Goal: Task Accomplishment & Management: Manage account settings

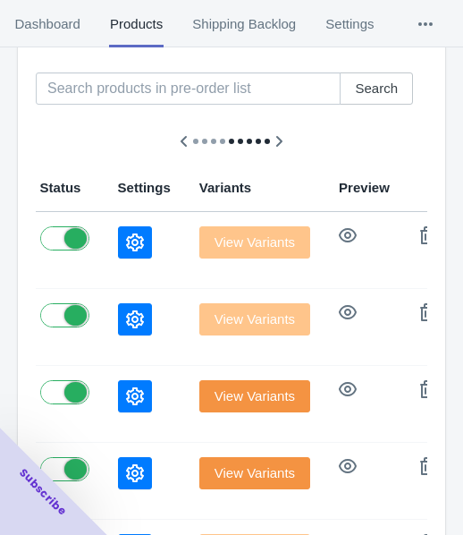
scroll to position [358, 0]
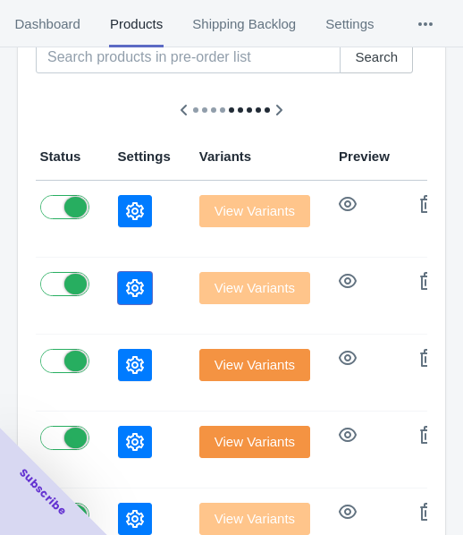
click at [126, 286] on icon "button" at bounding box center [135, 288] width 18 height 18
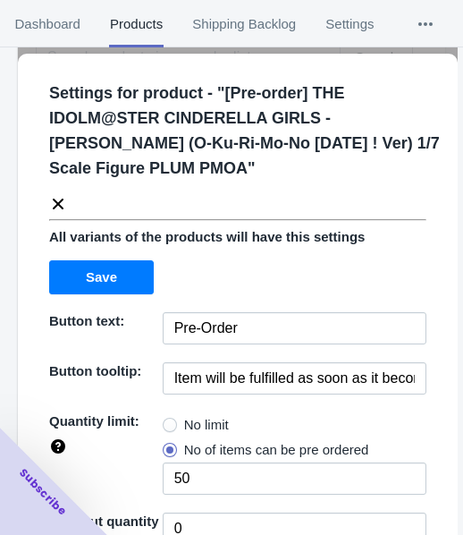
click at [171, 419] on span at bounding box center [170, 425] width 14 height 14
click at [168, 420] on input "No limit" at bounding box center [167, 420] width 1 height 1
radio input "true"
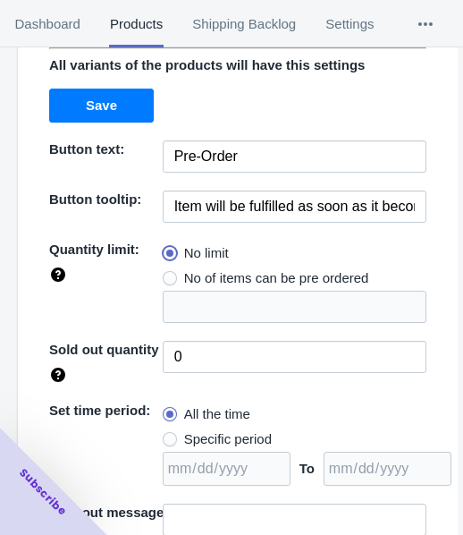
scroll to position [284, 0]
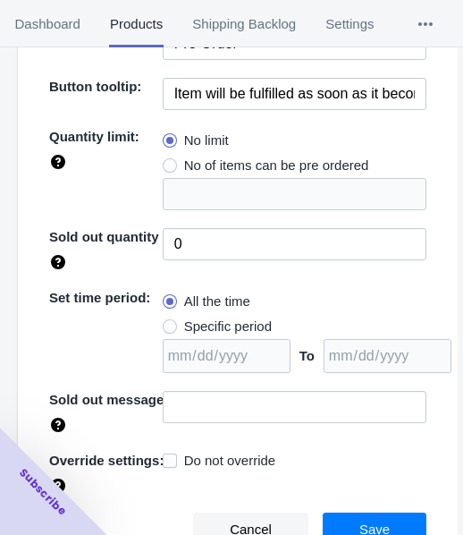
click at [233, 332] on span "Specific period" at bounding box center [228, 326] width 88 height 18
click at [168, 323] on input "Specific period" at bounding box center [167, 322] width 1 height 1
radio input "true"
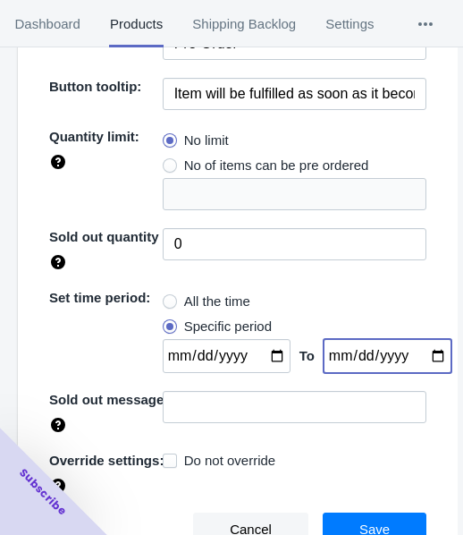
click at [413, 355] on input "date" at bounding box center [388, 356] width 128 height 34
type input "[DATE]"
click at [268, 353] on input "date" at bounding box center [227, 356] width 128 height 34
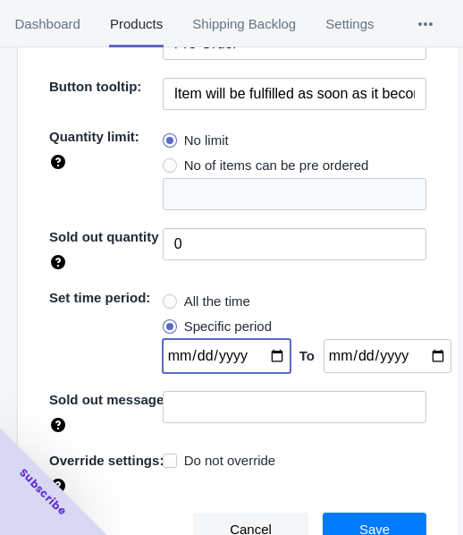
type input "[DATE]"
click at [391, 515] on button "Save" at bounding box center [375, 529] width 104 height 34
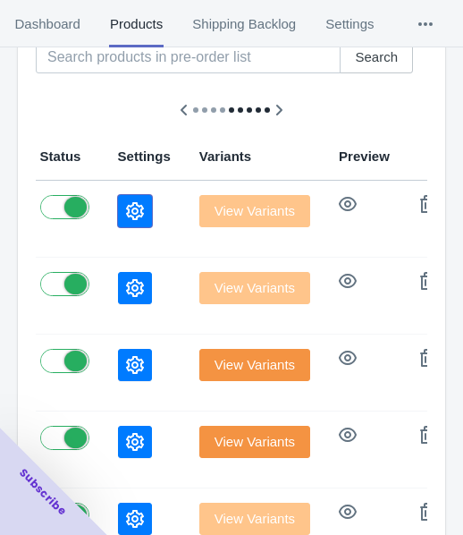
click at [118, 206] on button "button" at bounding box center [135, 211] width 34 height 32
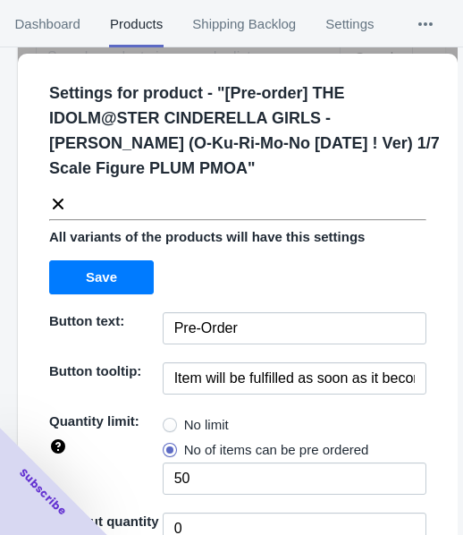
click at [175, 418] on label "No limit" at bounding box center [196, 424] width 66 height 25
click at [168, 420] on input "No limit" at bounding box center [167, 420] width 1 height 1
radio input "true"
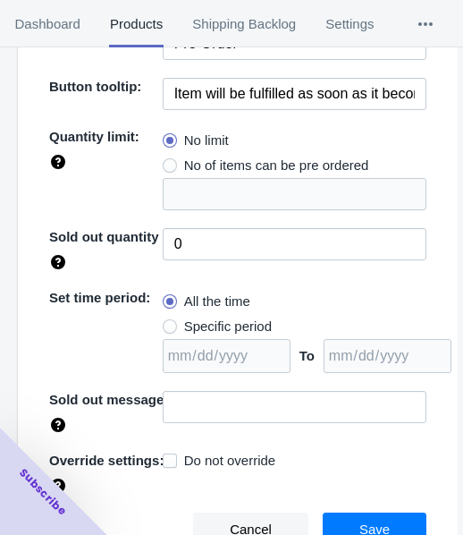
click at [223, 324] on span "Specific period" at bounding box center [228, 326] width 88 height 18
click at [168, 323] on input "Specific period" at bounding box center [167, 322] width 1 height 1
radio input "true"
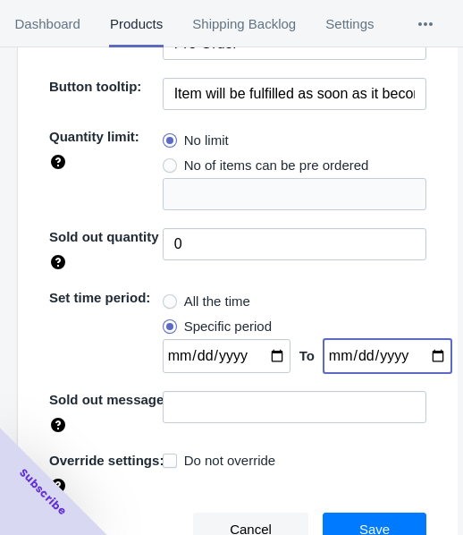
click at [419, 353] on input "date" at bounding box center [388, 356] width 128 height 34
type input "[DATE]"
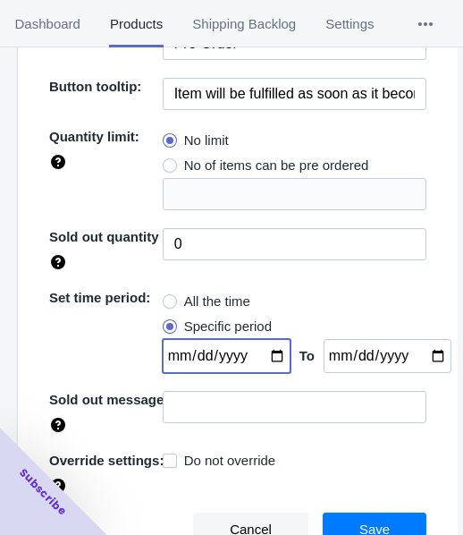
click at [267, 351] on input "date" at bounding box center [227, 356] width 128 height 34
type input "[DATE]"
click at [340, 517] on button "Save" at bounding box center [375, 529] width 104 height 34
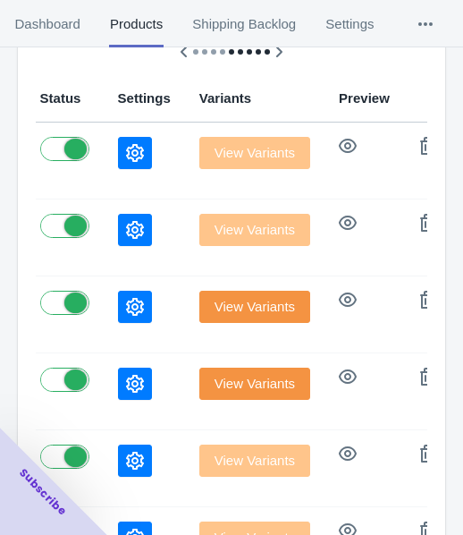
scroll to position [447, 0]
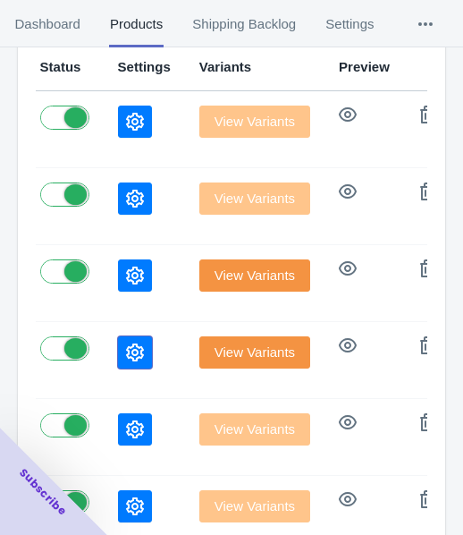
click at [126, 351] on icon "button" at bounding box center [135, 352] width 18 height 18
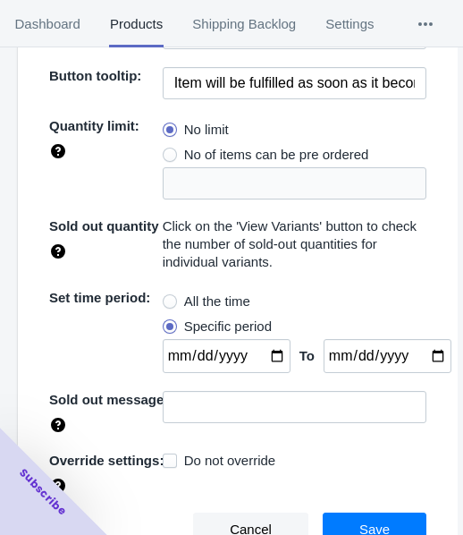
scroll to position [537, 0]
click at [336, 524] on button "Save" at bounding box center [375, 529] width 104 height 34
click at [360, 522] on span "Save" at bounding box center [375, 529] width 30 height 14
click at [230, 522] on span "Cancel" at bounding box center [251, 529] width 42 height 14
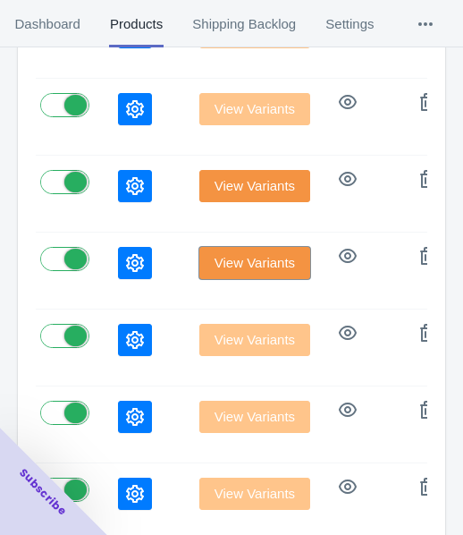
click at [215, 257] on span "View Variants" at bounding box center [255, 263] width 80 height 14
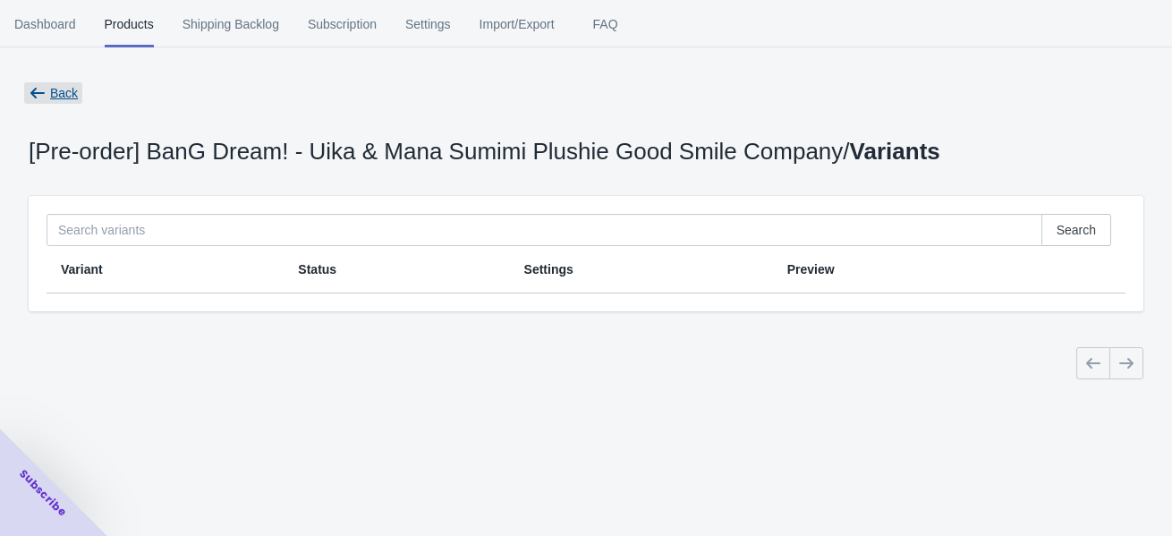
click at [38, 85] on icon "button" at bounding box center [38, 93] width 18 height 18
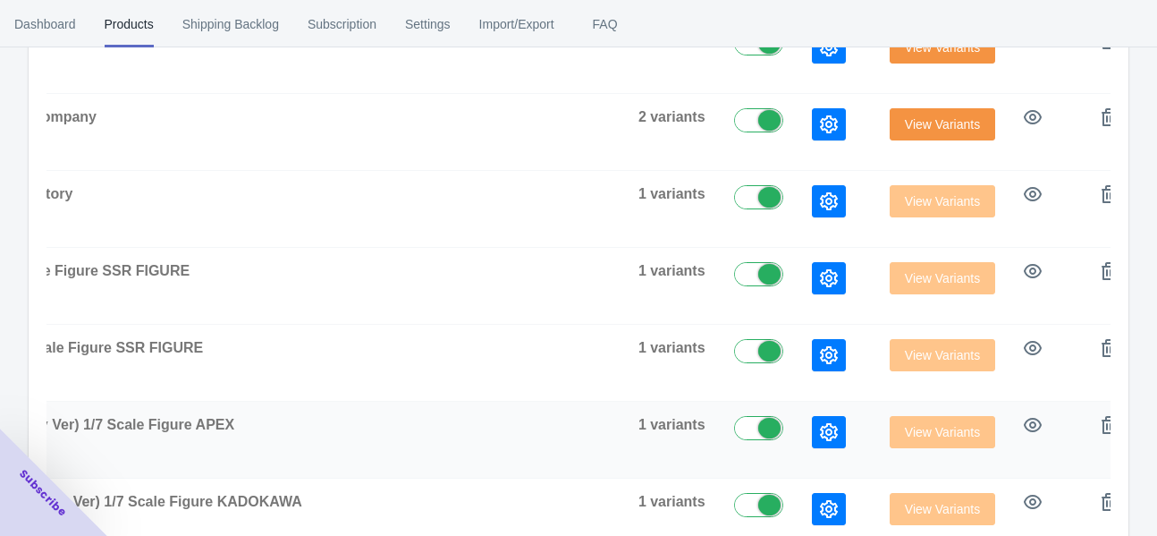
scroll to position [494, 0]
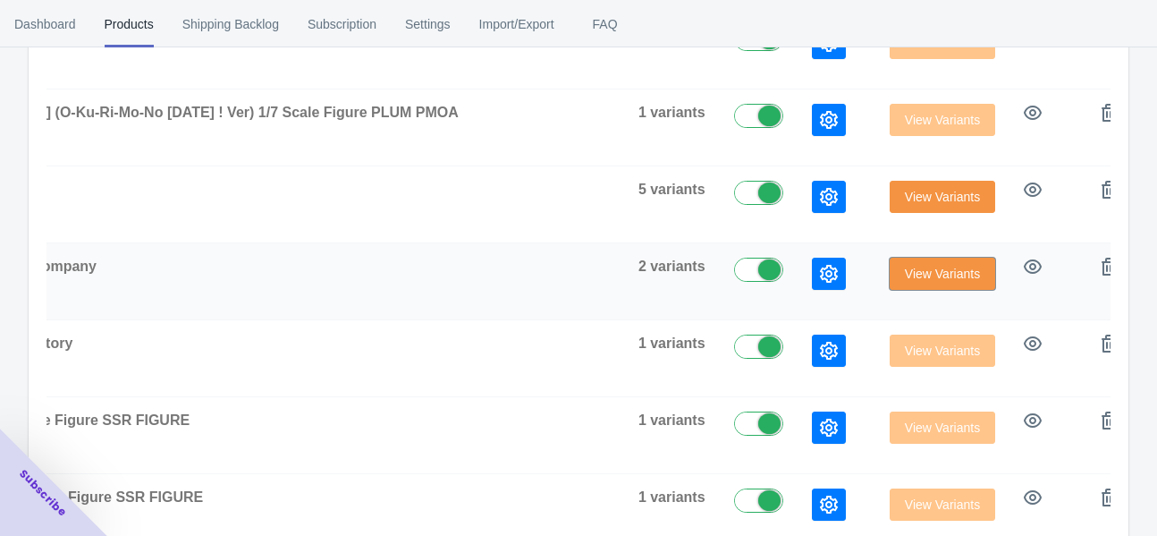
click at [462, 275] on span "View Variants" at bounding box center [942, 274] width 75 height 14
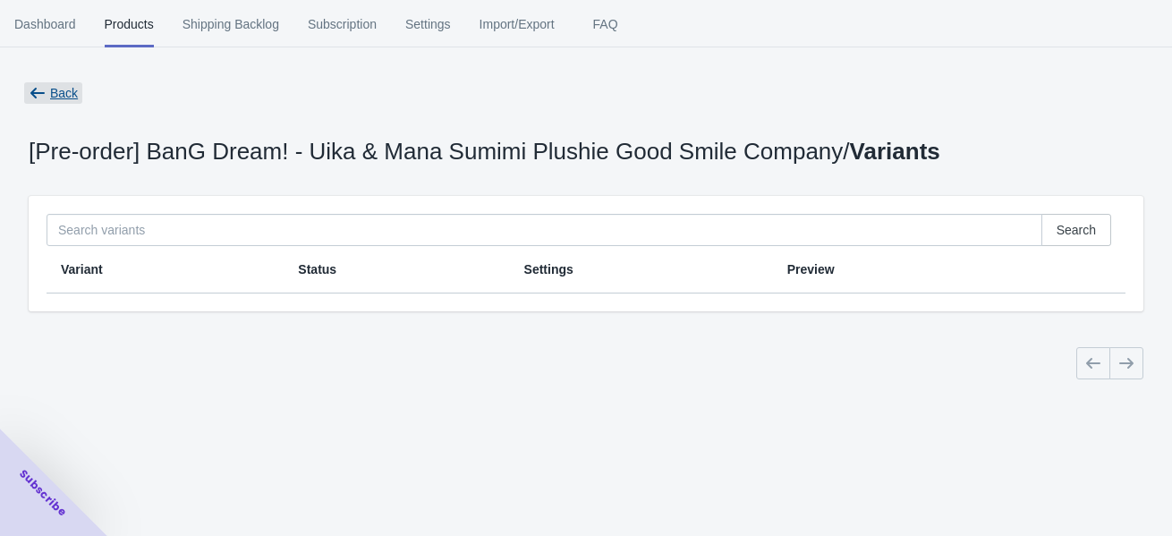
click at [38, 89] on icon "button" at bounding box center [38, 93] width 18 height 18
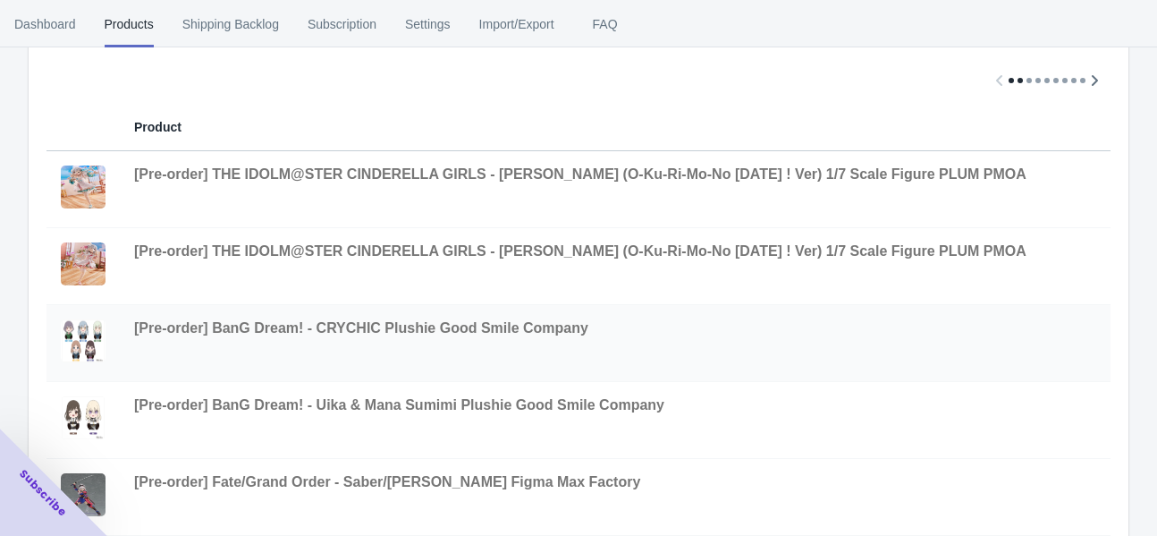
scroll to position [358, 0]
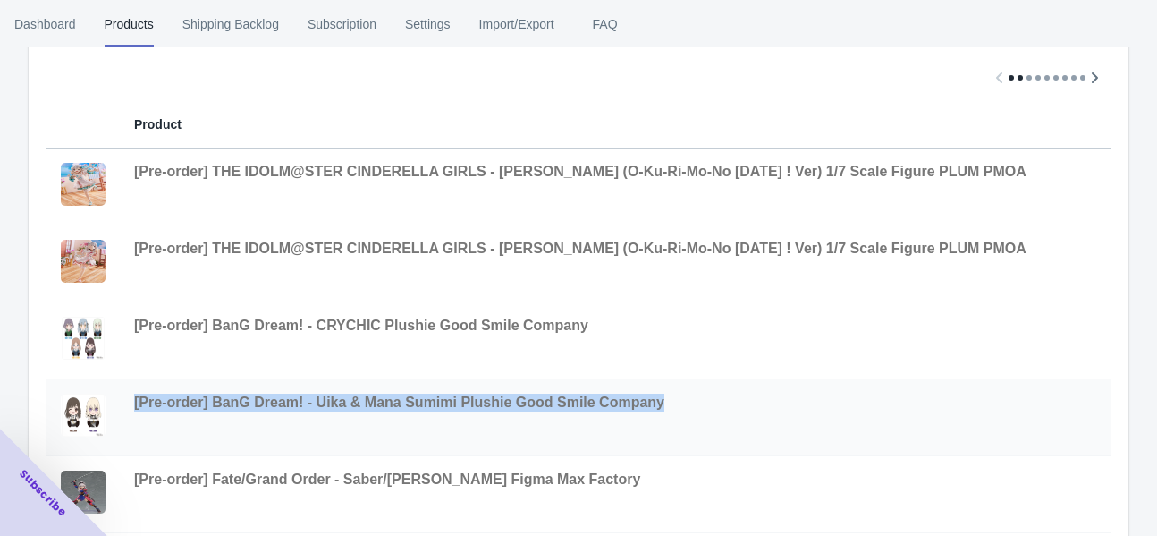
drag, startPoint x: 663, startPoint y: 394, endPoint x: 125, endPoint y: 400, distance: 537.5
click at [125, 400] on td "[Pre-order] BanG Dream! - Uika & Mana Sumimi Plushie Good Smile Company" at bounding box center [656, 417] width 1072 height 77
copy span "[Pre-order] BanG Dream! - Uika & Mana Sumimi Plushie Good Smile Company"
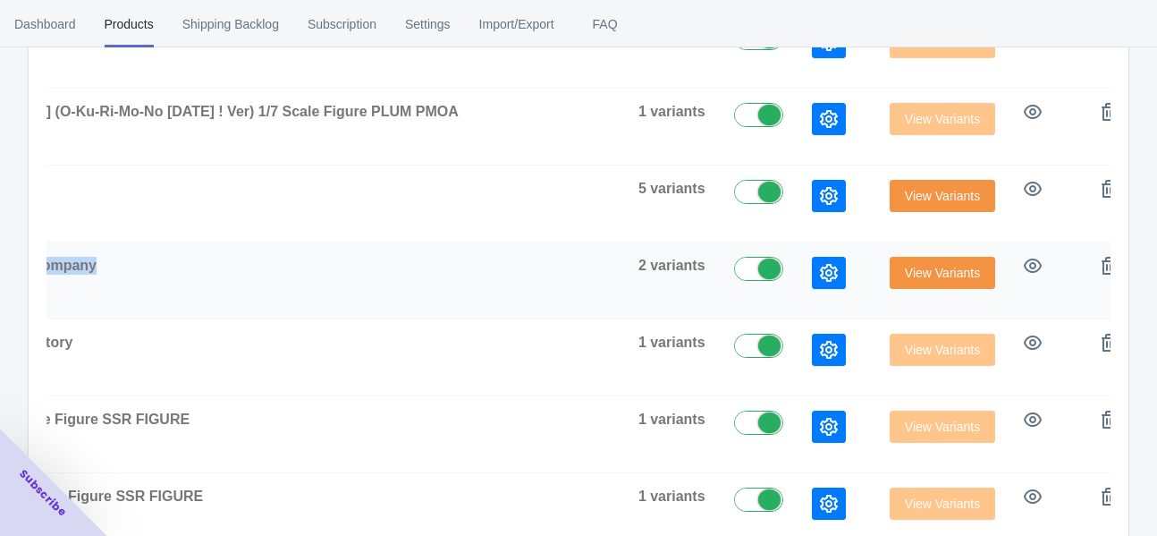
scroll to position [494, 0]
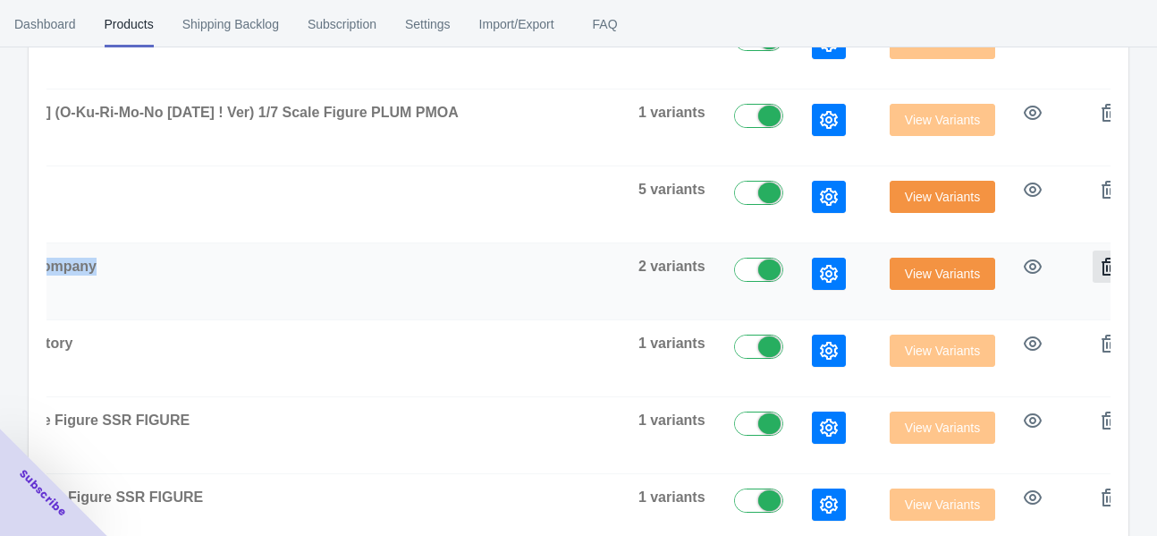
click at [462, 272] on icon "button" at bounding box center [1109, 267] width 18 height 18
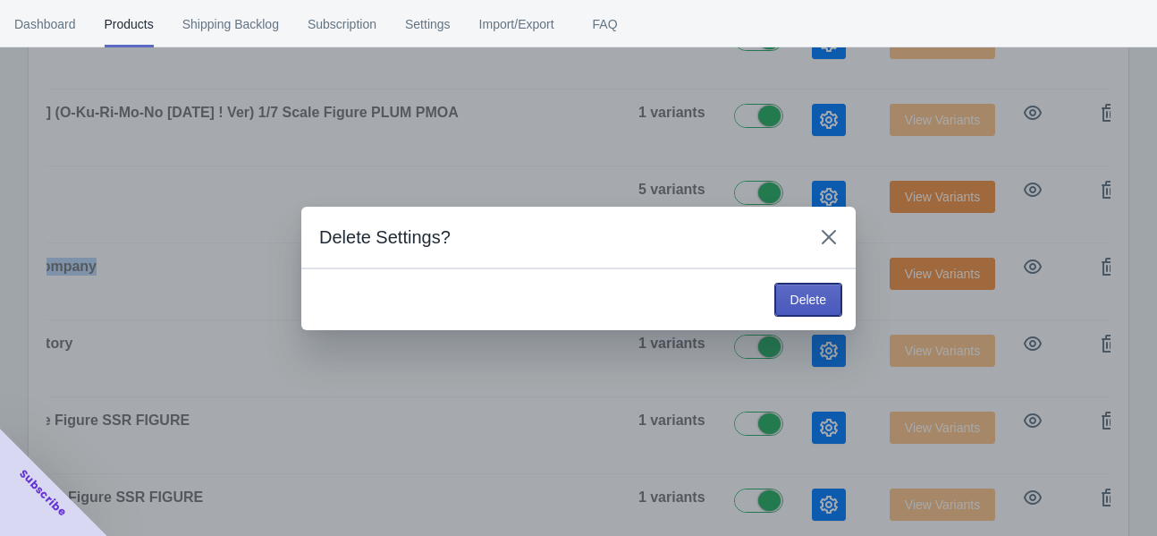
click at [462, 299] on span "Delete" at bounding box center [809, 299] width 36 height 14
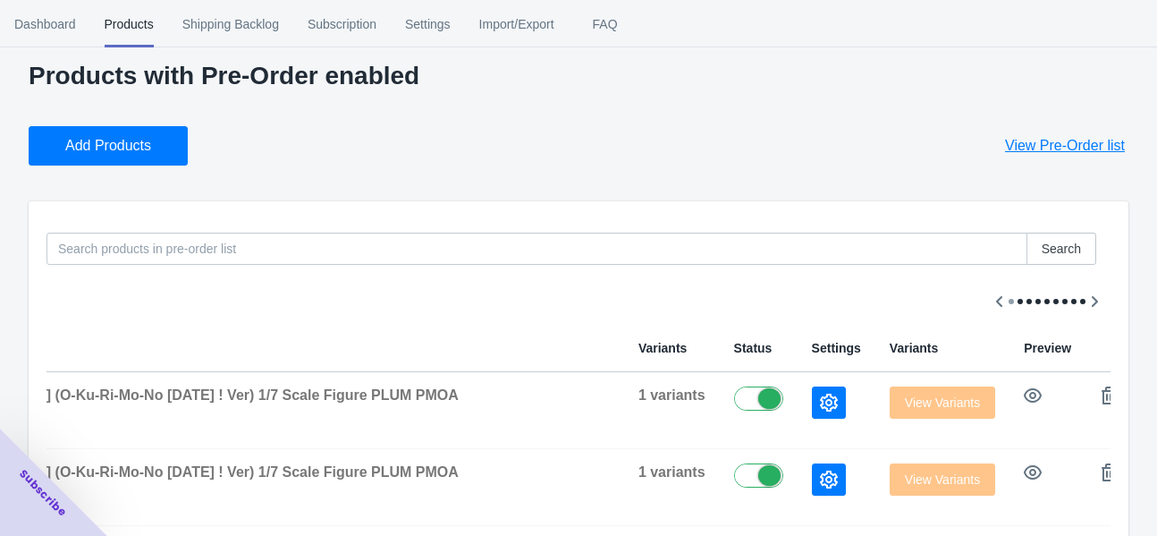
scroll to position [0, 0]
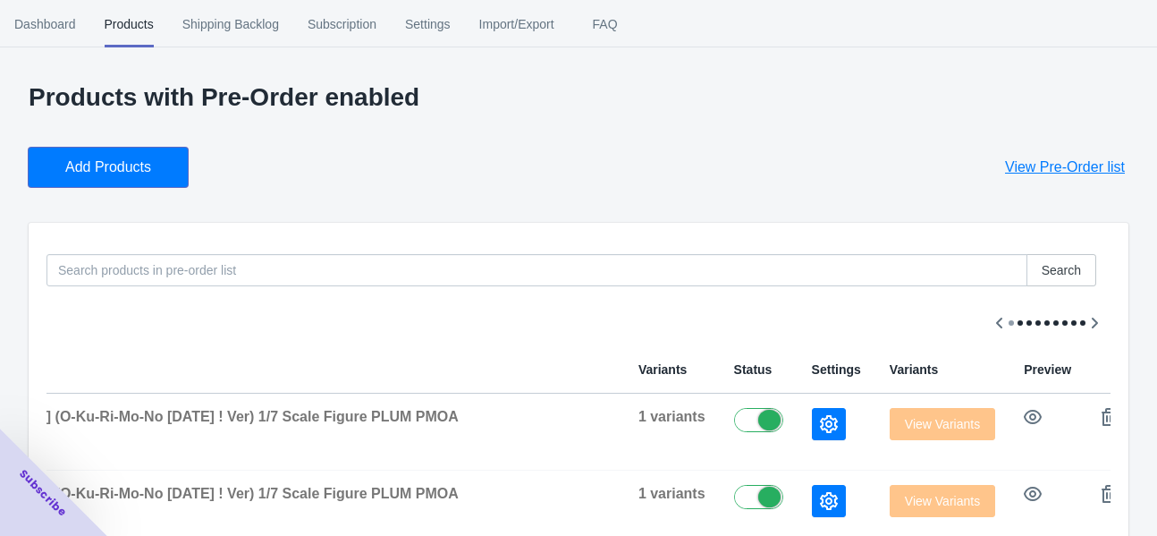
click at [149, 165] on span "Add Products" at bounding box center [108, 167] width 86 height 18
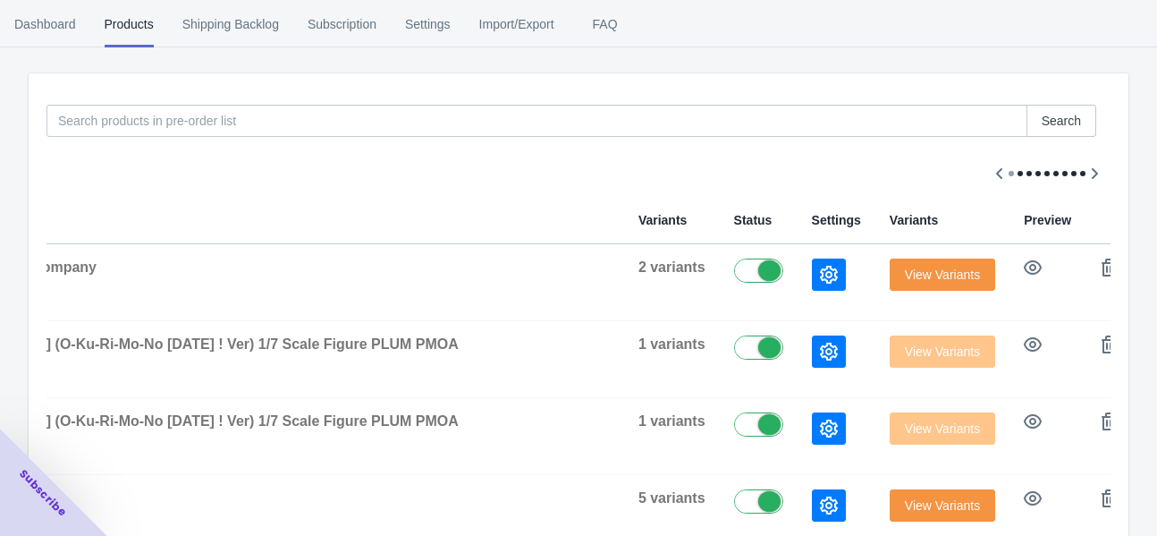
scroll to position [179, 0]
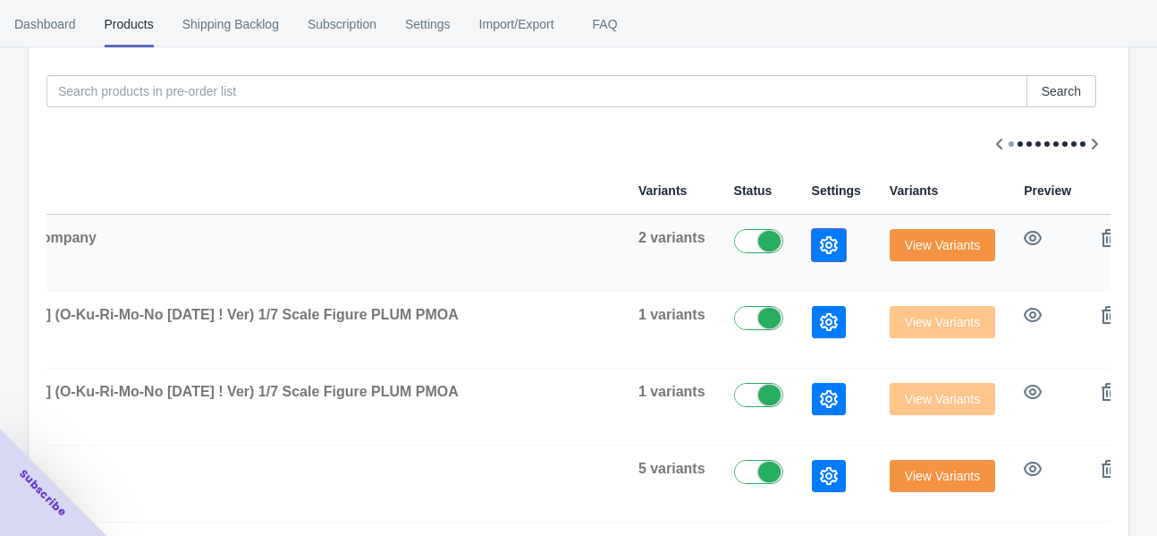
click at [462, 243] on button "button" at bounding box center [829, 245] width 34 height 32
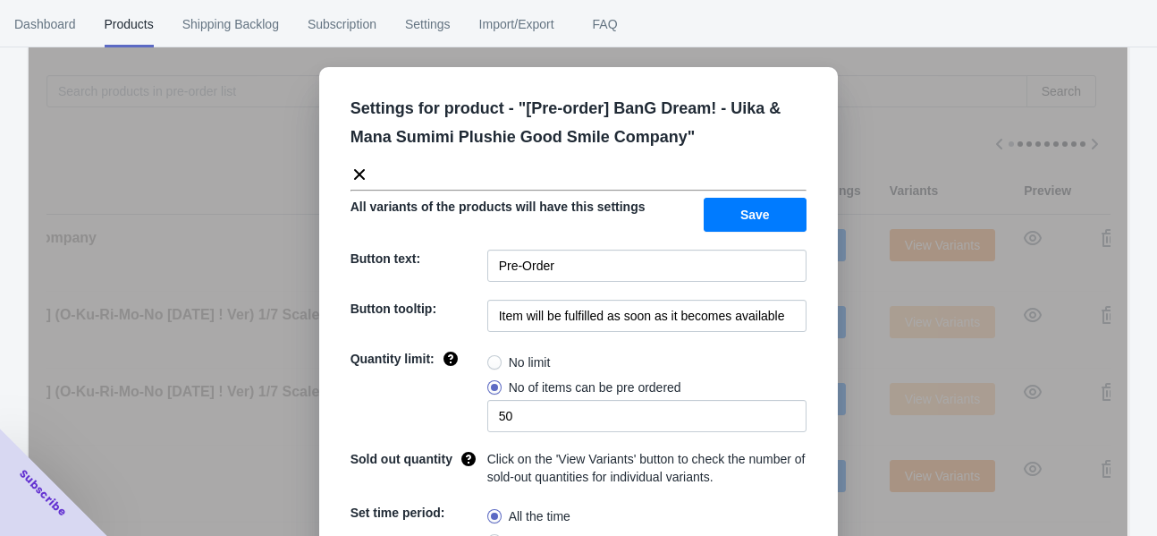
click at [462, 365] on span "No limit" at bounding box center [530, 362] width 42 height 18
click at [462, 359] on input "No limit" at bounding box center [492, 358] width 1 height 1
radio input "true"
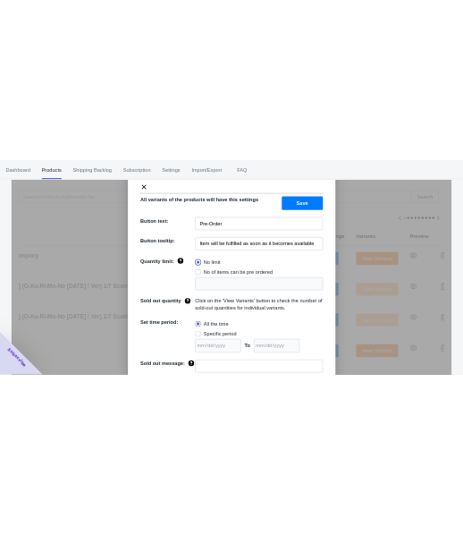
scroll to position [194, 0]
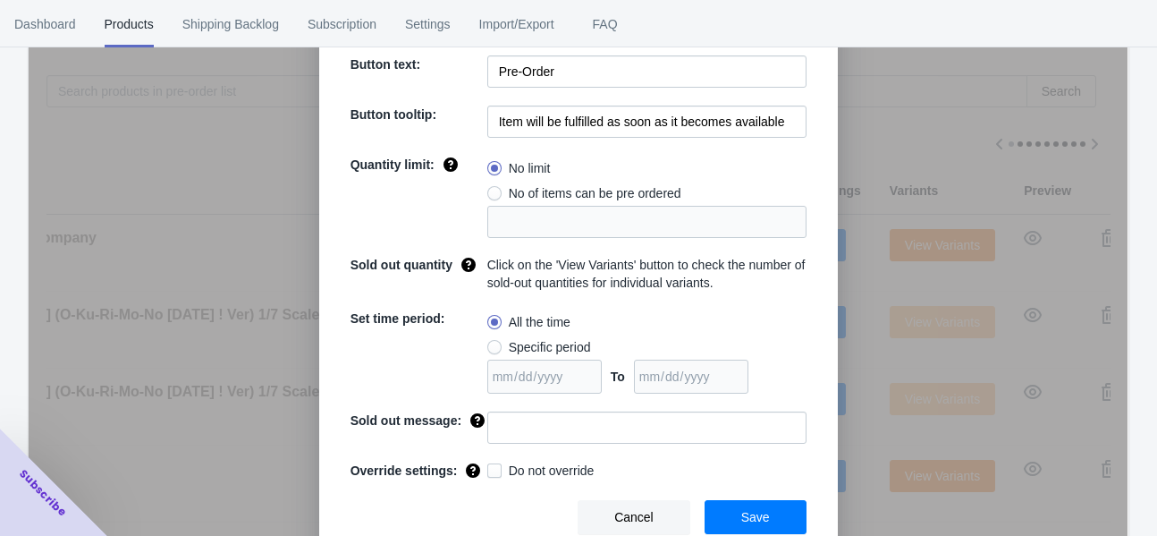
click at [462, 343] on span "Specific period" at bounding box center [550, 347] width 82 height 18
click at [462, 343] on input "Specific period" at bounding box center [492, 343] width 1 height 1
radio input "true"
click at [462, 373] on input "date" at bounding box center [691, 377] width 114 height 34
type input "[DATE]"
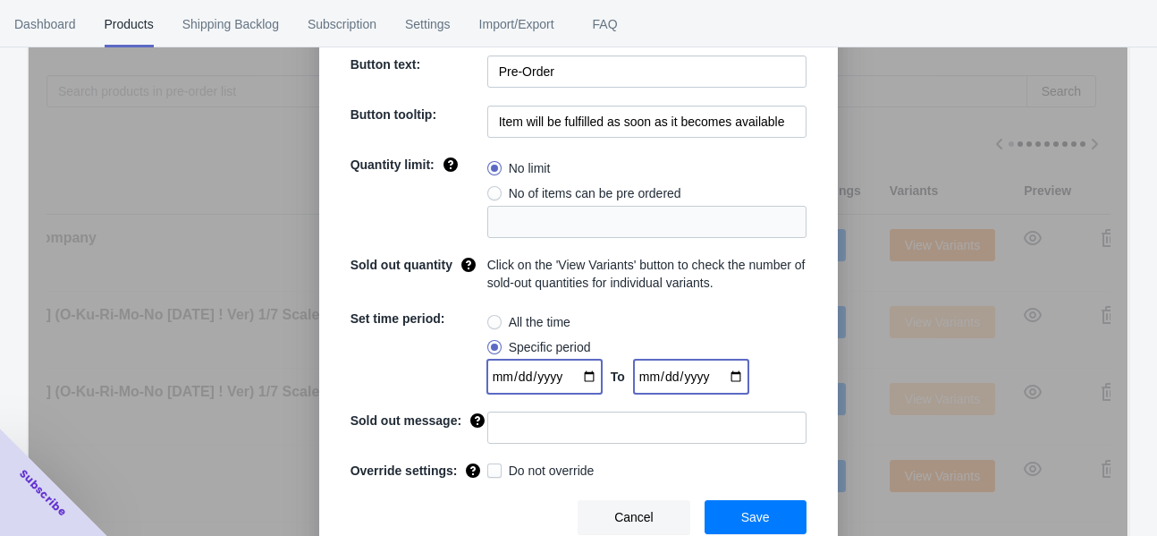
click at [462, 370] on input "date" at bounding box center [544, 377] width 114 height 34
type input "[DATE]"
click at [462, 504] on button "Save" at bounding box center [756, 517] width 102 height 34
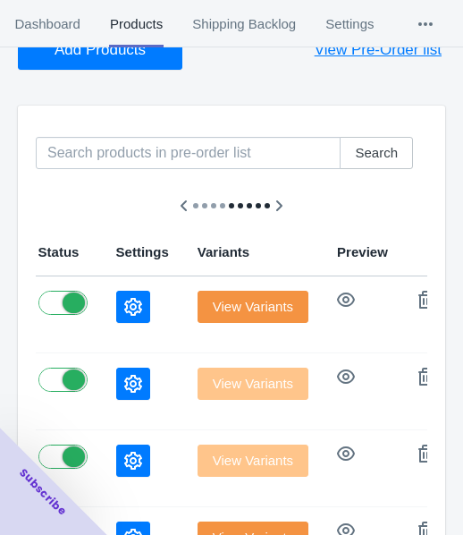
scroll to position [110, 0]
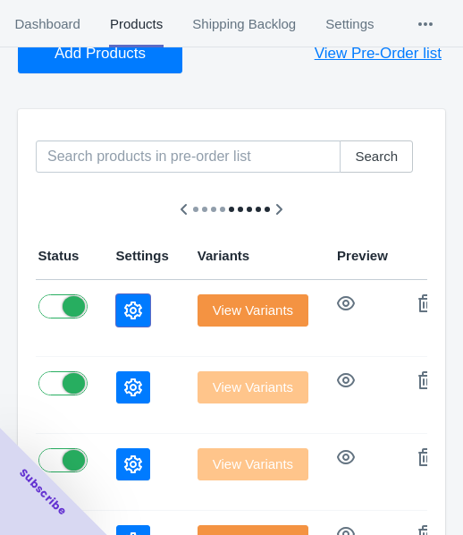
click at [124, 314] on icon "button" at bounding box center [133, 310] width 18 height 18
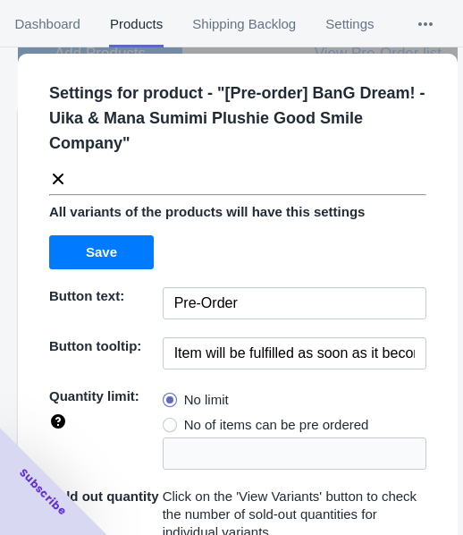
click at [64, 174] on icon at bounding box center [58, 179] width 18 height 18
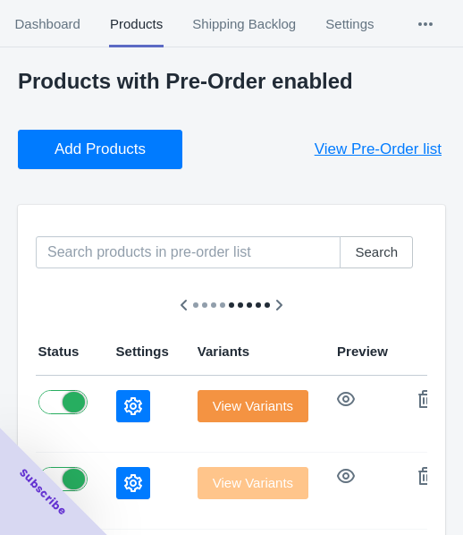
scroll to position [0, 0]
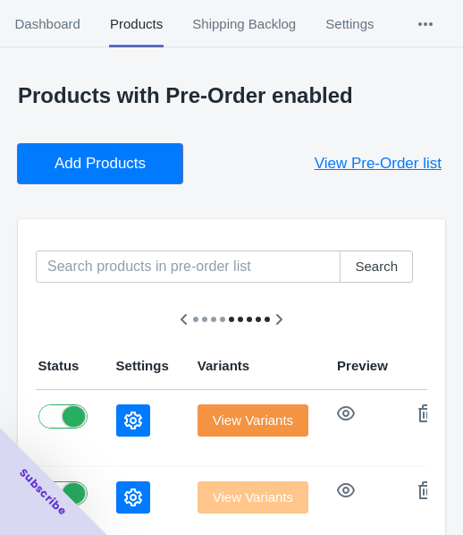
click at [112, 150] on button "Add Products" at bounding box center [100, 163] width 165 height 39
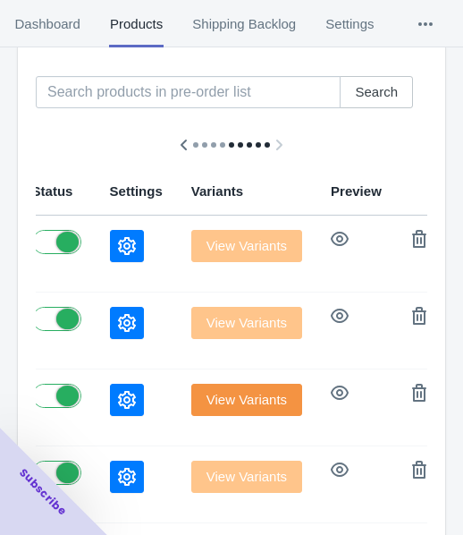
scroll to position [179, 0]
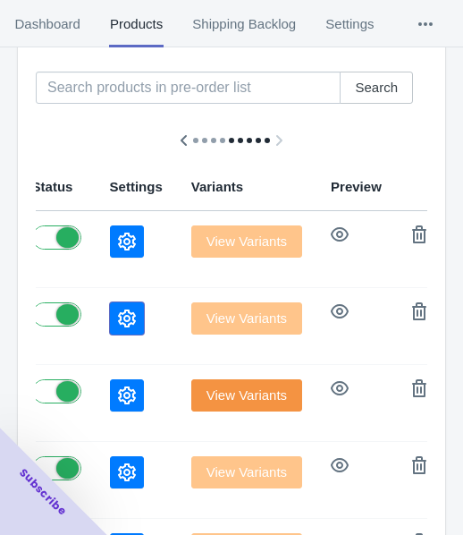
click at [118, 310] on icon "button" at bounding box center [127, 318] width 18 height 18
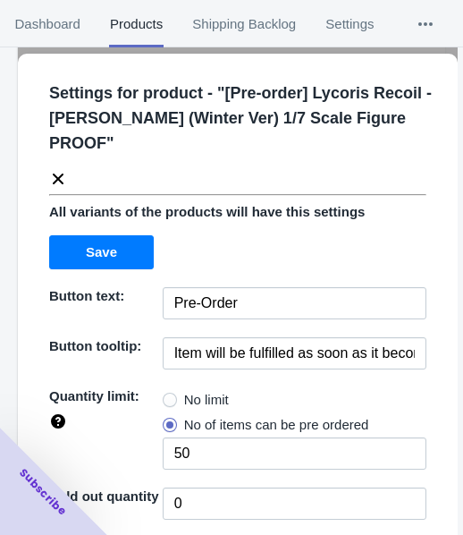
click at [186, 393] on span "No limit" at bounding box center [206, 400] width 45 height 18
click at [168, 395] on input "No limit" at bounding box center [167, 395] width 1 height 1
radio input "true"
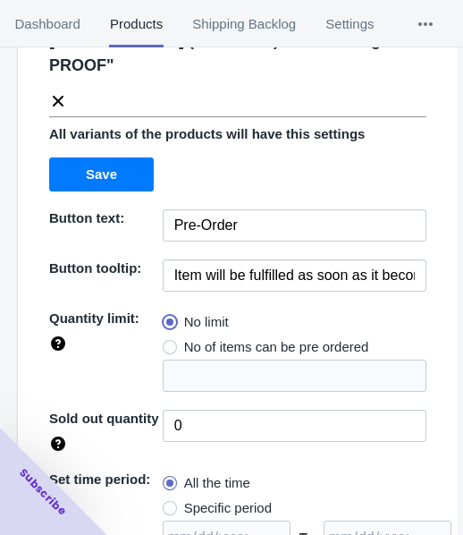
scroll to position [259, 0]
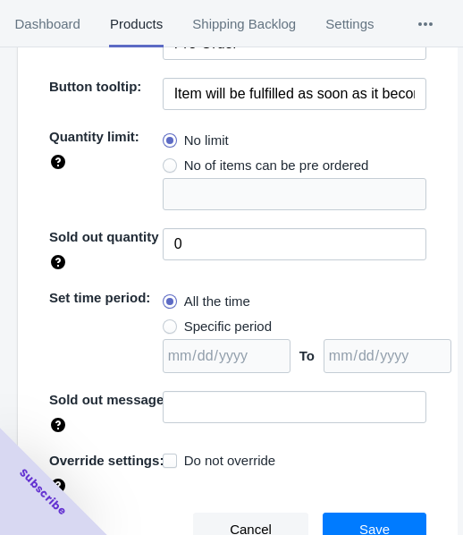
click at [214, 324] on span "Specific period" at bounding box center [228, 326] width 88 height 18
click at [168, 323] on input "Specific period" at bounding box center [167, 322] width 1 height 1
radio input "true"
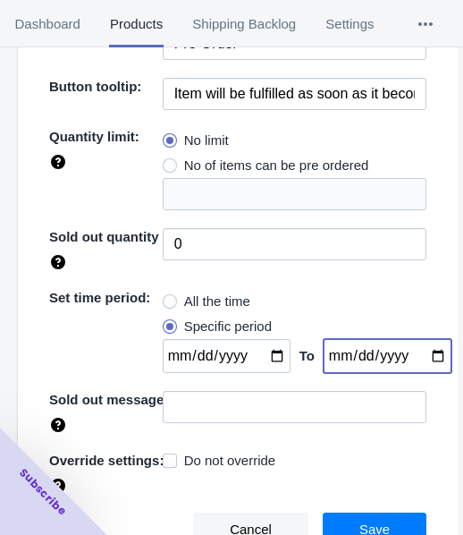
click at [422, 351] on input "date" at bounding box center [388, 356] width 128 height 34
type input "[DATE]"
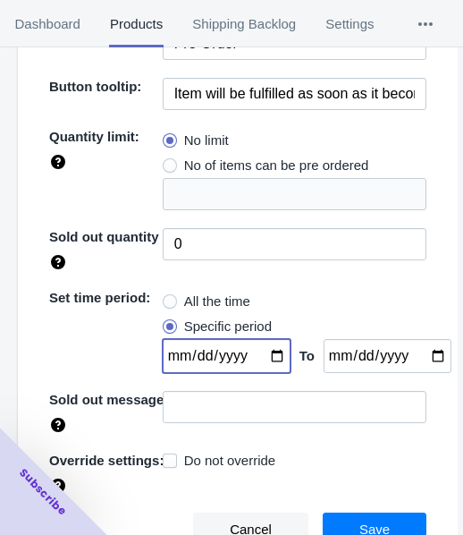
click at [267, 354] on input "date" at bounding box center [227, 356] width 128 height 34
type input "[DATE]"
click at [360, 522] on span "Save" at bounding box center [375, 529] width 30 height 14
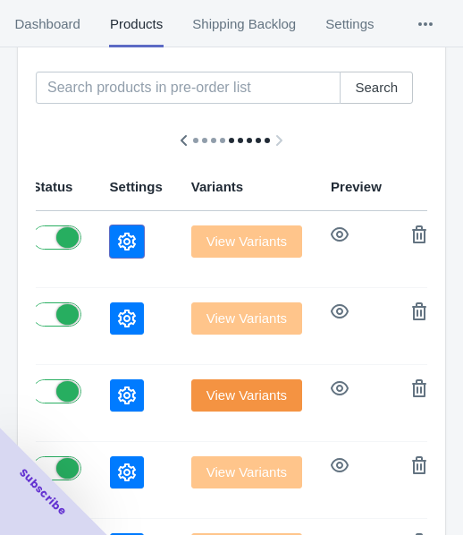
click at [118, 245] on icon "button" at bounding box center [127, 242] width 18 height 18
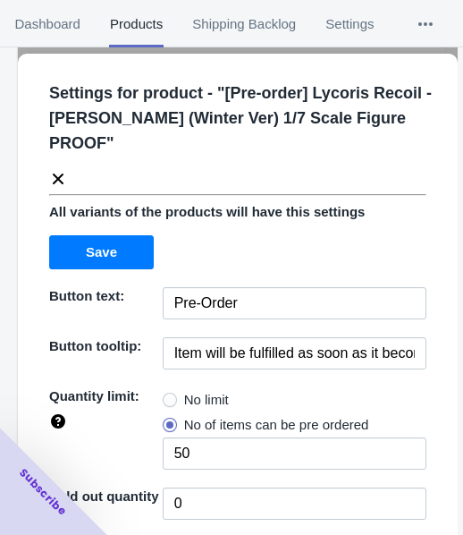
click at [207, 387] on label "No limit" at bounding box center [196, 399] width 66 height 25
click at [168, 395] on input "No limit" at bounding box center [167, 395] width 1 height 1
radio input "true"
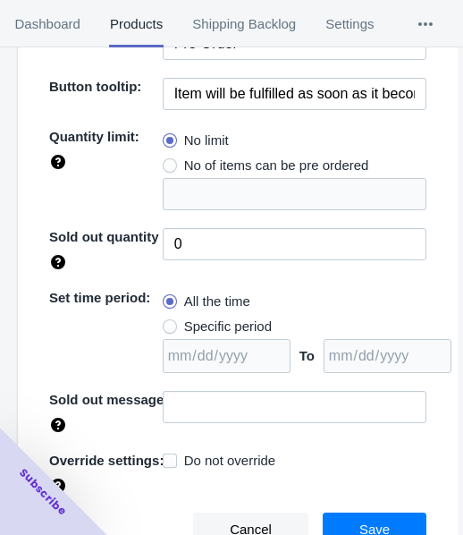
click at [224, 317] on span "Specific period" at bounding box center [228, 326] width 88 height 18
click at [168, 322] on input "Specific period" at bounding box center [167, 322] width 1 height 1
radio input "true"
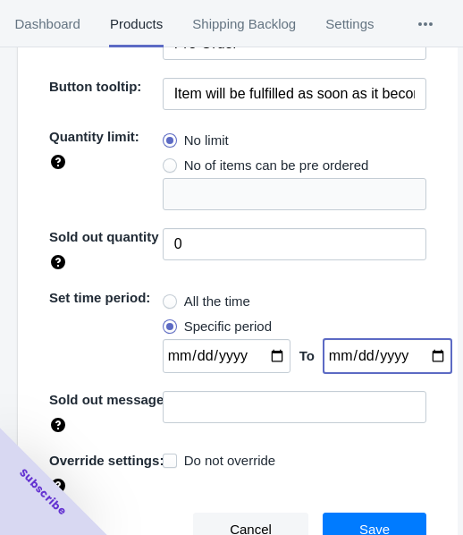
click at [416, 351] on input "date" at bounding box center [388, 356] width 128 height 34
type input "[DATE]"
click at [273, 348] on input "date" at bounding box center [227, 356] width 128 height 34
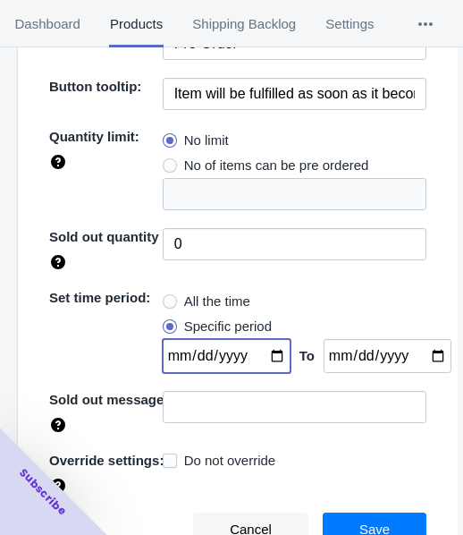
type input "[DATE]"
click at [368, 522] on span "Save" at bounding box center [375, 529] width 30 height 14
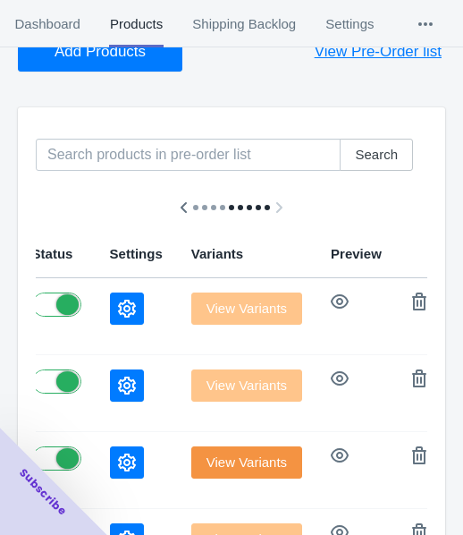
scroll to position [0, 0]
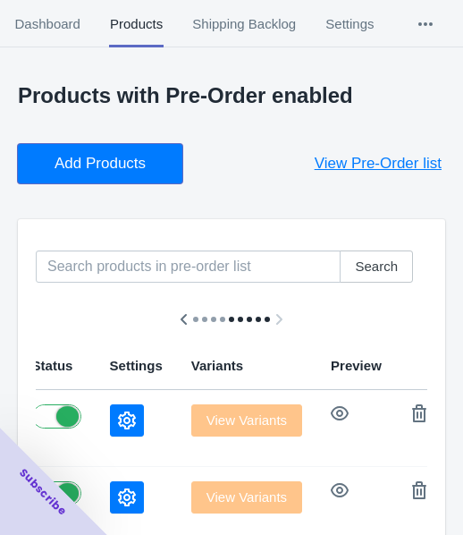
click at [101, 161] on span "Add Products" at bounding box center [100, 164] width 91 height 18
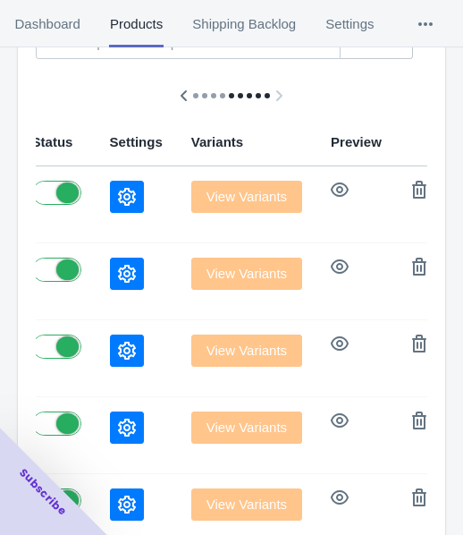
scroll to position [268, 0]
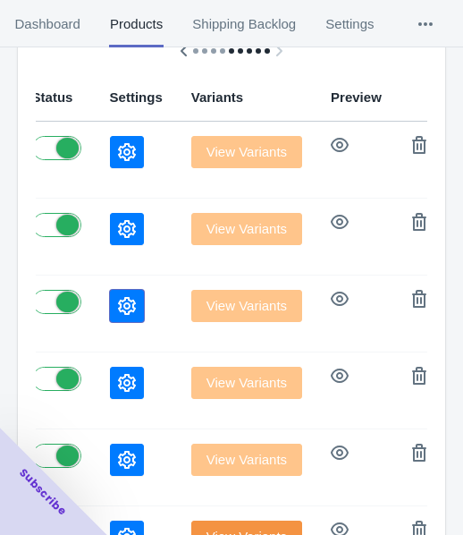
click at [118, 302] on icon "button" at bounding box center [127, 306] width 18 height 18
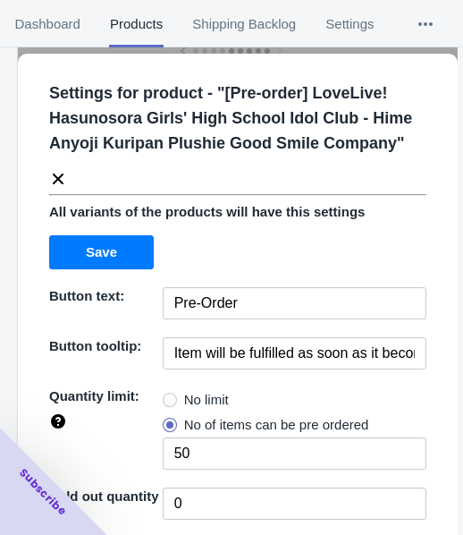
click at [190, 395] on span "No limit" at bounding box center [206, 400] width 45 height 18
click at [168, 395] on input "No limit" at bounding box center [167, 395] width 1 height 1
radio input "true"
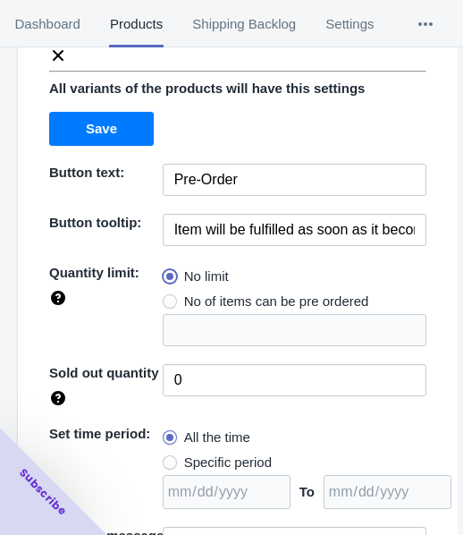
scroll to position [259, 0]
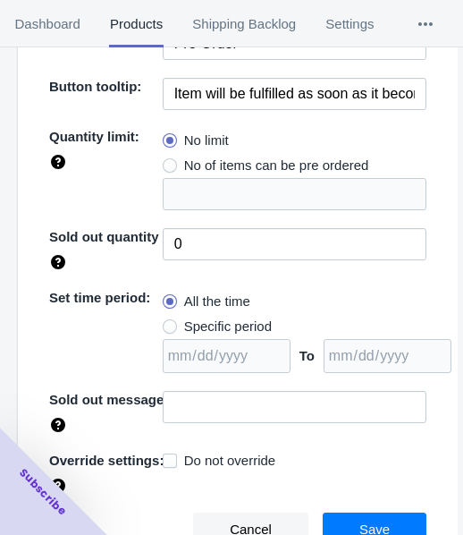
click at [217, 322] on span "Specific period" at bounding box center [228, 326] width 88 height 18
click at [168, 322] on input "Specific period" at bounding box center [167, 322] width 1 height 1
radio input "true"
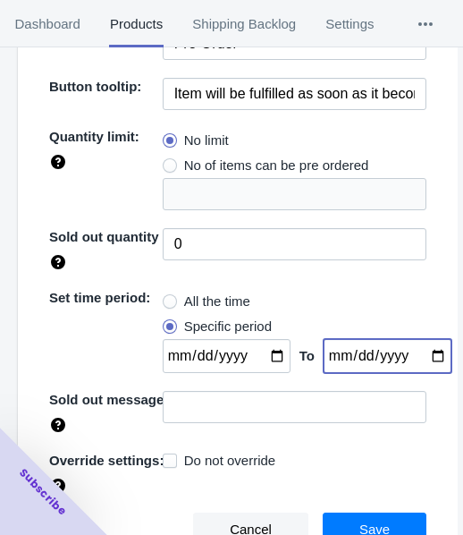
click at [419, 351] on input "date" at bounding box center [388, 356] width 128 height 34
click at [417, 354] on input "date" at bounding box center [388, 356] width 128 height 34
type input "[DATE]"
click at [266, 351] on input "date" at bounding box center [227, 356] width 128 height 34
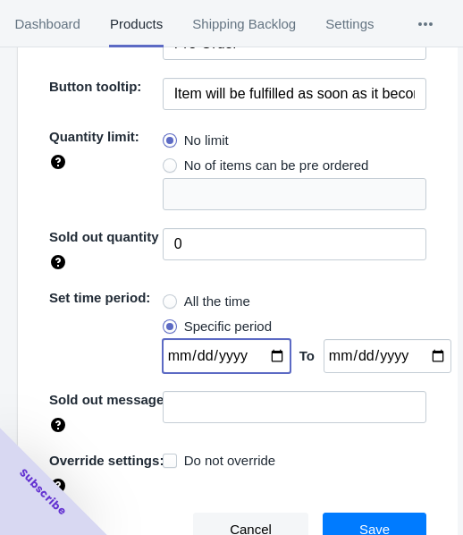
type input "[DATE]"
click at [360, 528] on span "Save" at bounding box center [375, 529] width 30 height 14
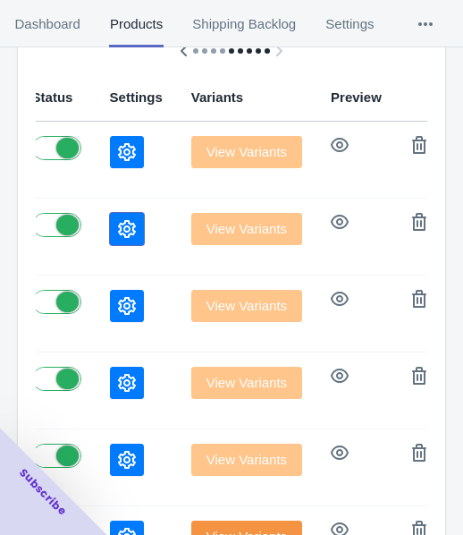
click at [118, 224] on icon "button" at bounding box center [127, 229] width 18 height 18
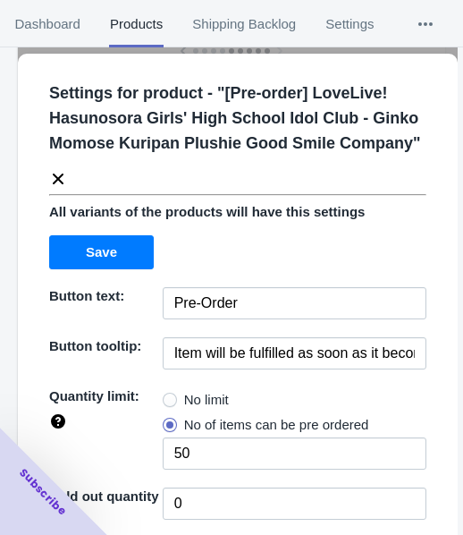
click at [213, 395] on span "No limit" at bounding box center [206, 400] width 45 height 18
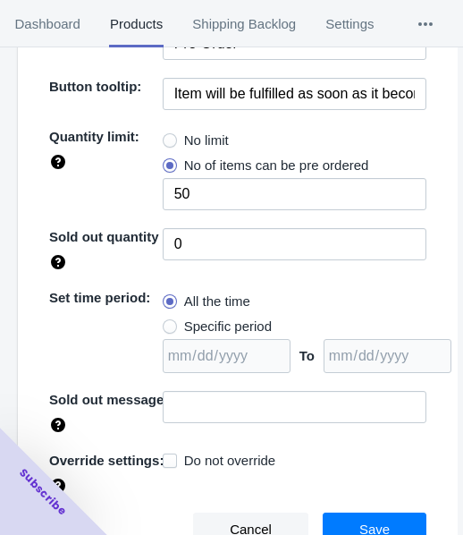
drag, startPoint x: 176, startPoint y: 136, endPoint x: 187, endPoint y: 149, distance: 17.2
click at [175, 135] on label "No limit" at bounding box center [196, 140] width 66 height 25
click at [168, 136] on input "No limit" at bounding box center [167, 136] width 1 height 1
radio input "true"
click at [207, 325] on span "Specific period" at bounding box center [228, 326] width 88 height 18
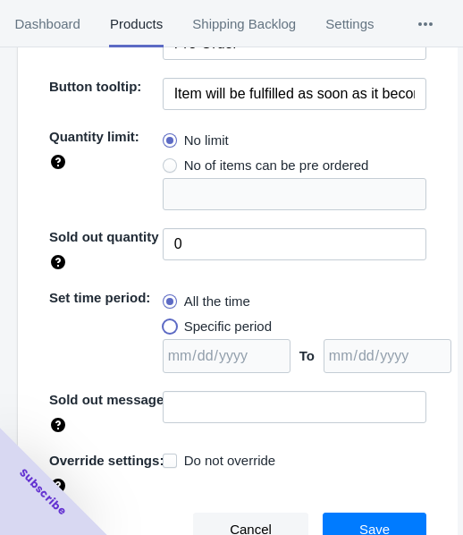
click at [168, 323] on input "Specific period" at bounding box center [167, 322] width 1 height 1
radio input "true"
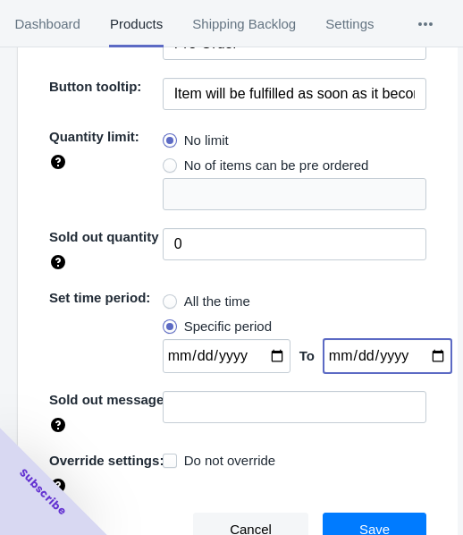
click at [419, 354] on input "date" at bounding box center [388, 356] width 128 height 34
type input "[DATE]"
click at [266, 352] on input "date" at bounding box center [227, 356] width 128 height 34
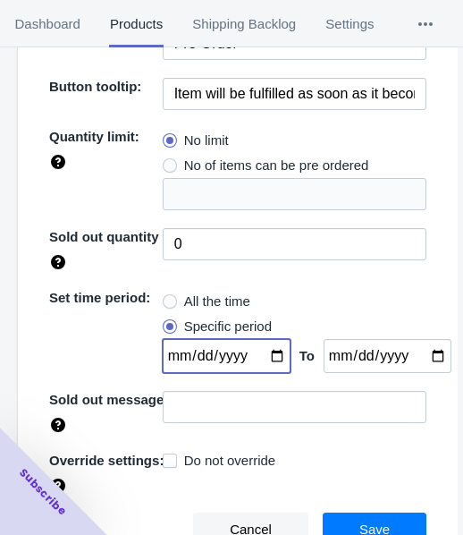
type input "[DATE]"
click at [353, 514] on button "Save" at bounding box center [375, 529] width 104 height 34
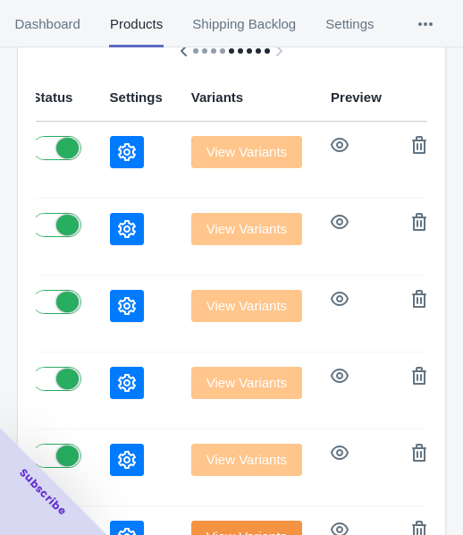
click at [118, 145] on icon "button" at bounding box center [127, 152] width 18 height 18
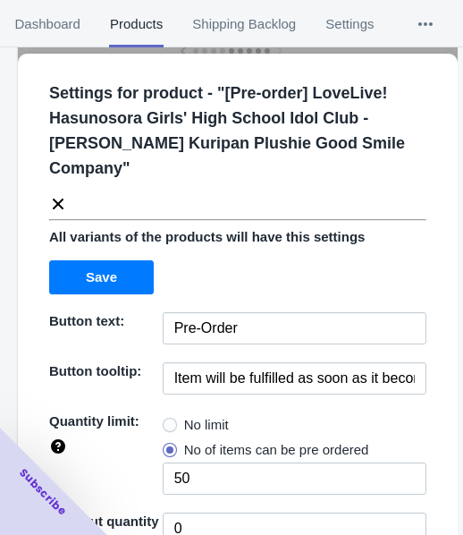
click at [198, 412] on label "No limit" at bounding box center [196, 424] width 66 height 25
click at [168, 420] on input "No limit" at bounding box center [167, 420] width 1 height 1
radio input "true"
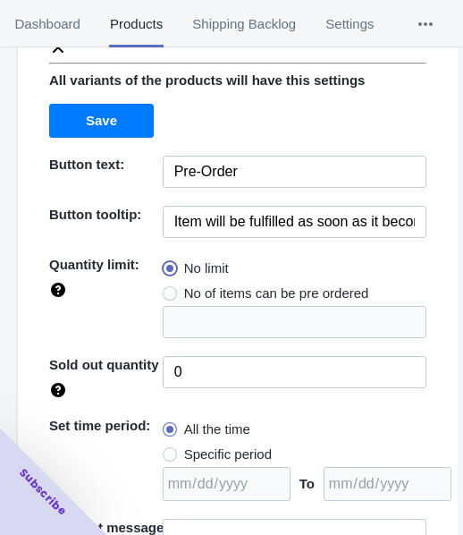
scroll to position [284, 0]
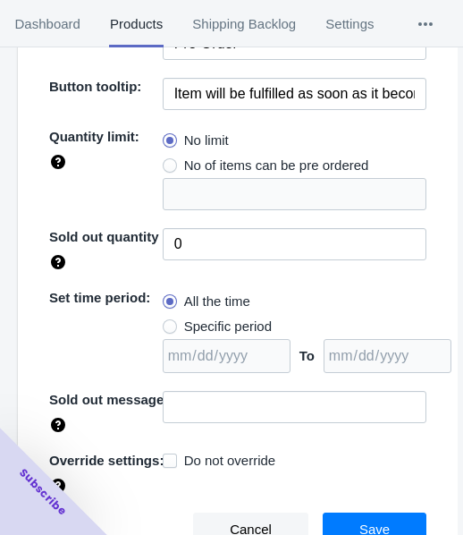
click at [212, 330] on span "Specific period" at bounding box center [228, 326] width 88 height 18
click at [168, 323] on input "Specific period" at bounding box center [167, 322] width 1 height 1
radio input "true"
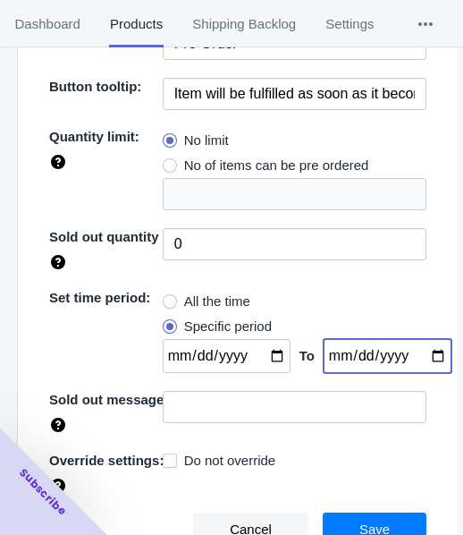
click at [419, 352] on input "date" at bounding box center [388, 356] width 128 height 34
type input "[DATE]"
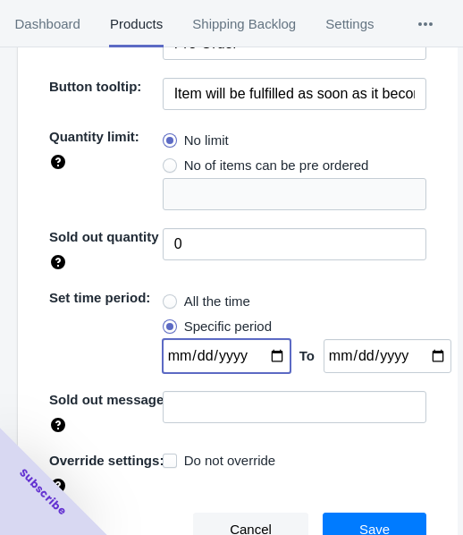
click at [258, 354] on input "date" at bounding box center [227, 356] width 128 height 34
type input "[DATE]"
click at [385, 529] on button "Save" at bounding box center [375, 529] width 104 height 34
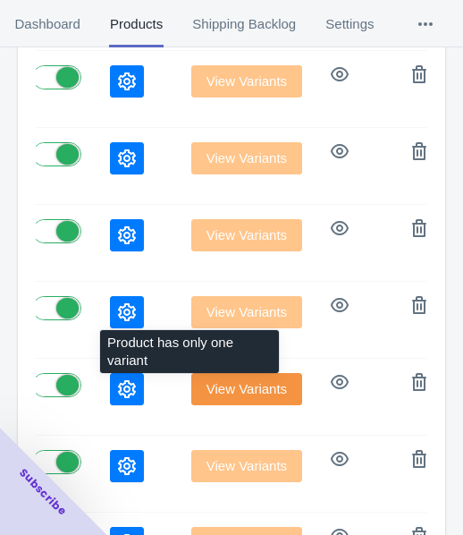
scroll to position [447, 0]
